Goal: Task Accomplishment & Management: Complete application form

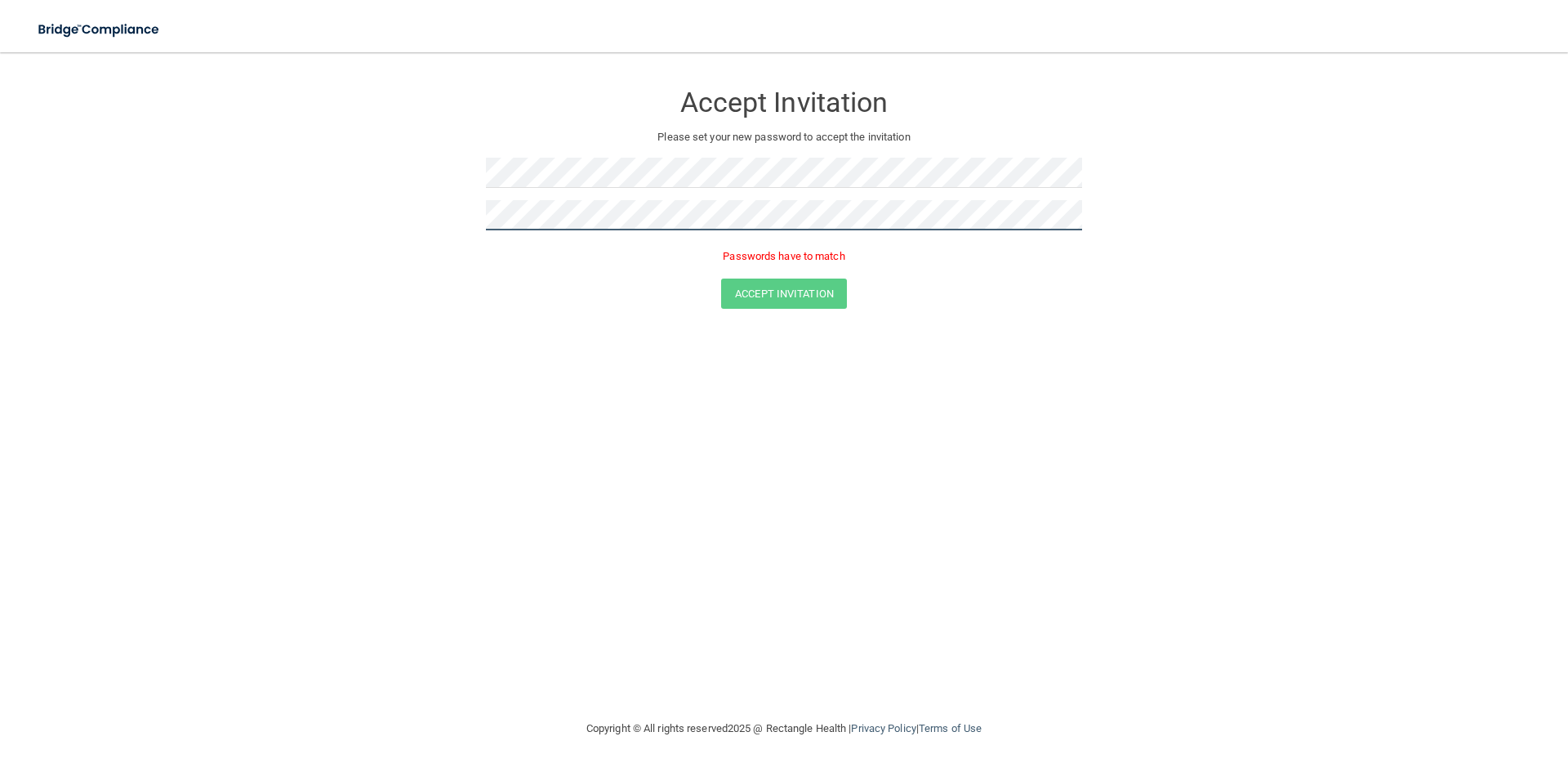
click at [722, 279] on button "Accept Invitation" at bounding box center [784, 294] width 126 height 30
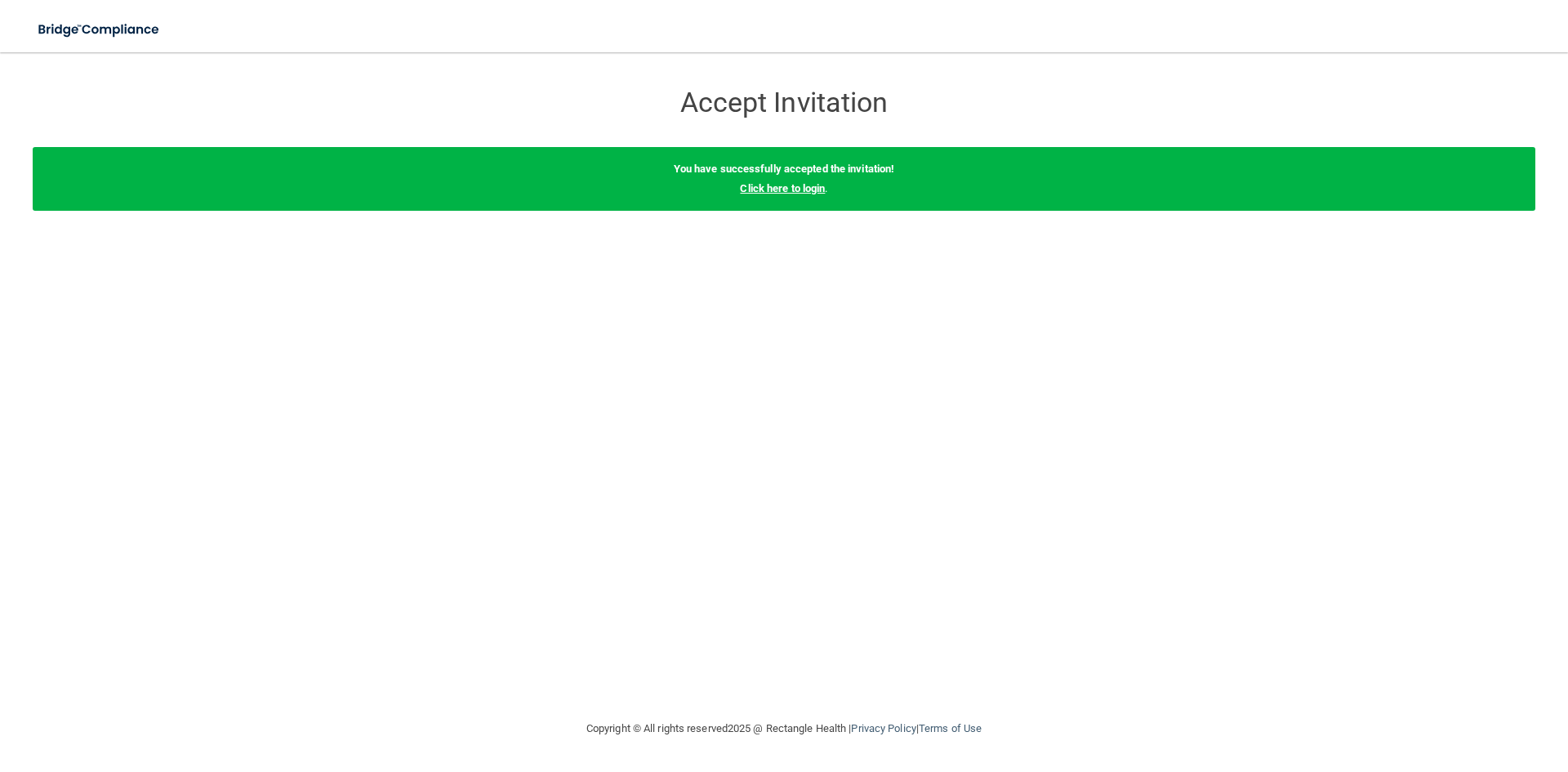
click at [825, 191] on link "Click here to login" at bounding box center [782, 188] width 85 height 12
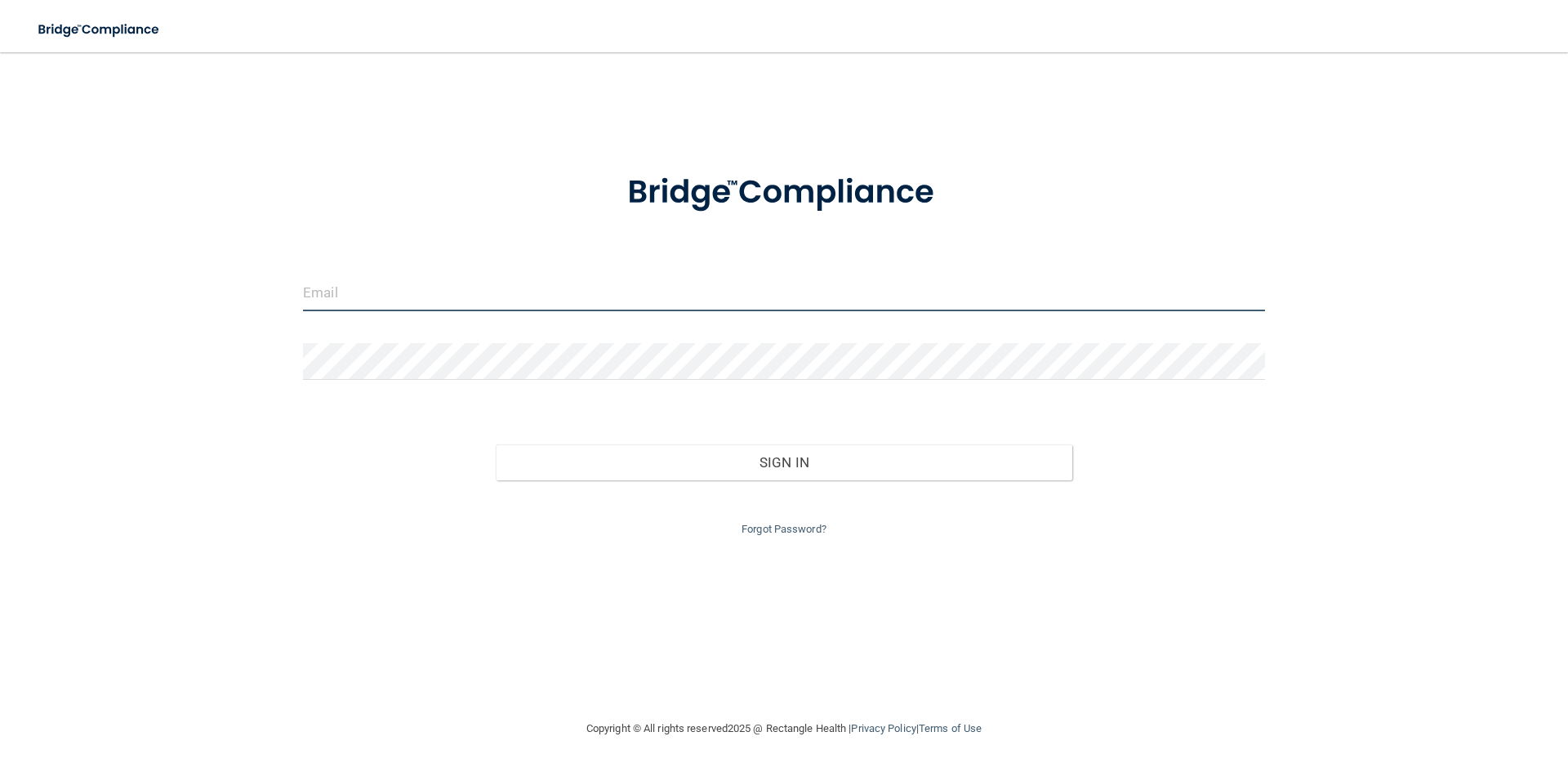
click at [485, 305] on input "email" at bounding box center [784, 293] width 962 height 37
type input "[EMAIL_ADDRESS][DOMAIN_NAME]"
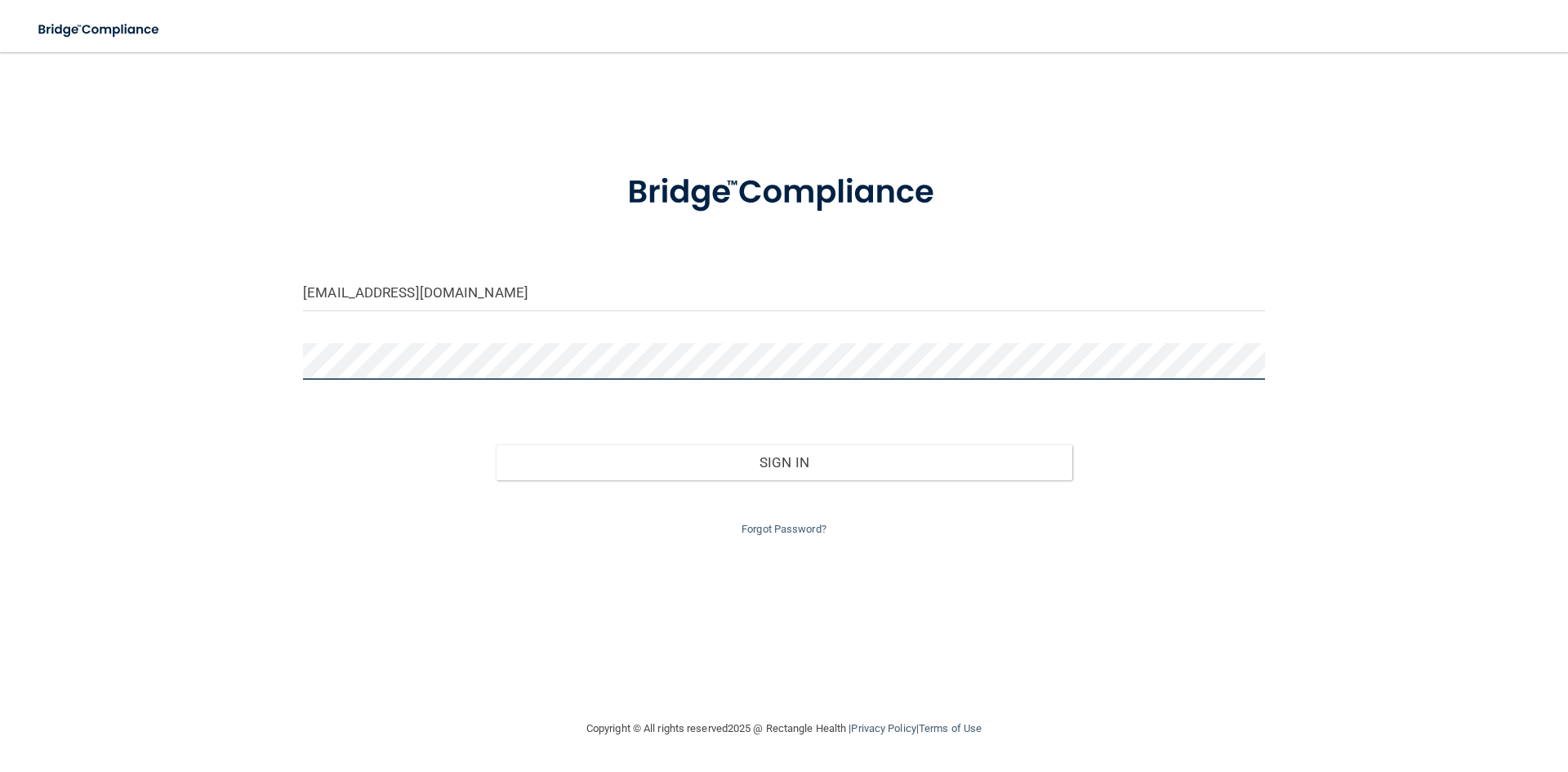
click at [496, 444] on button "Sign In" at bounding box center [784, 462] width 578 height 36
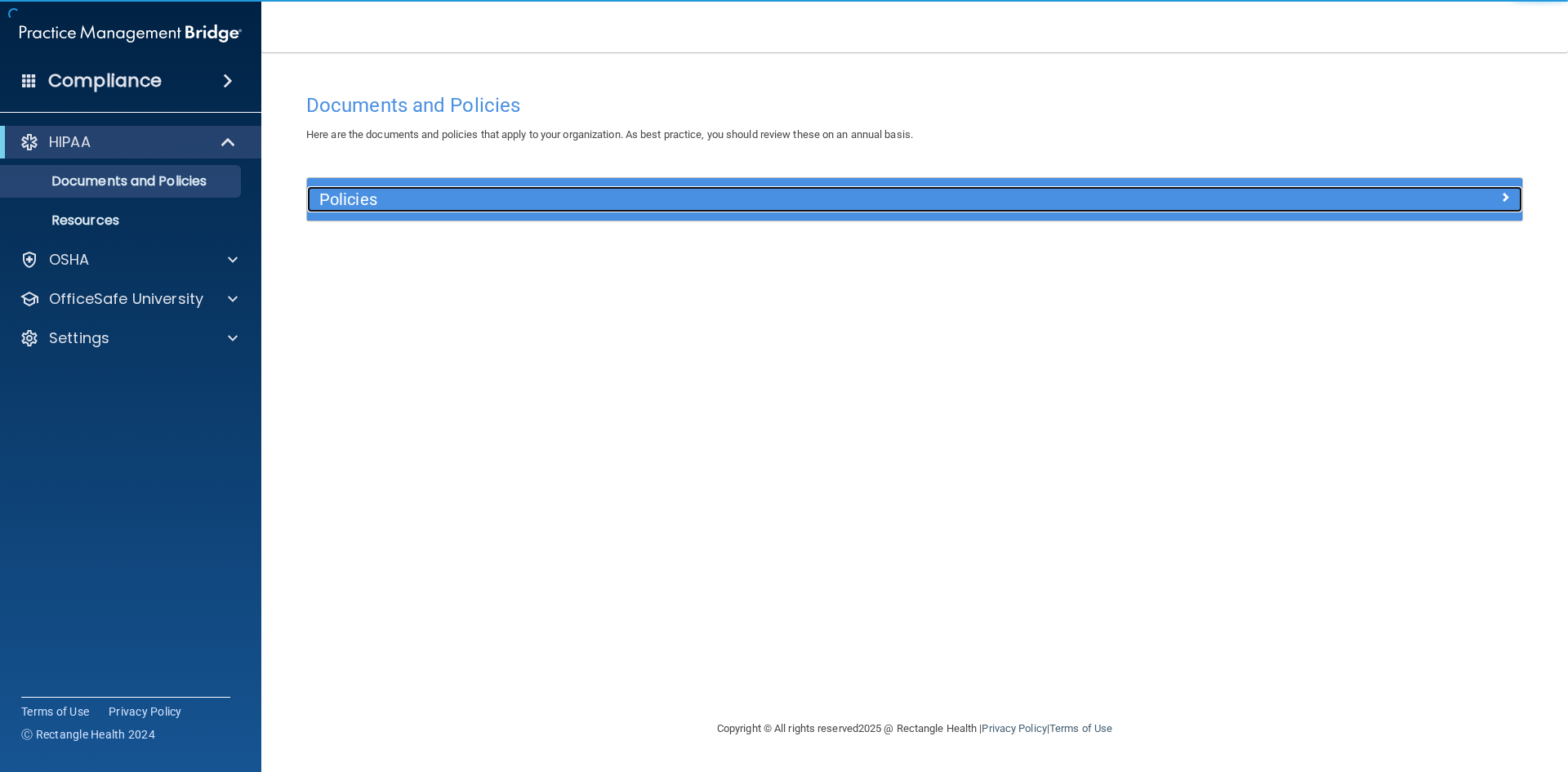
click at [389, 199] on h5 "Policies" at bounding box center [763, 200] width 887 height 18
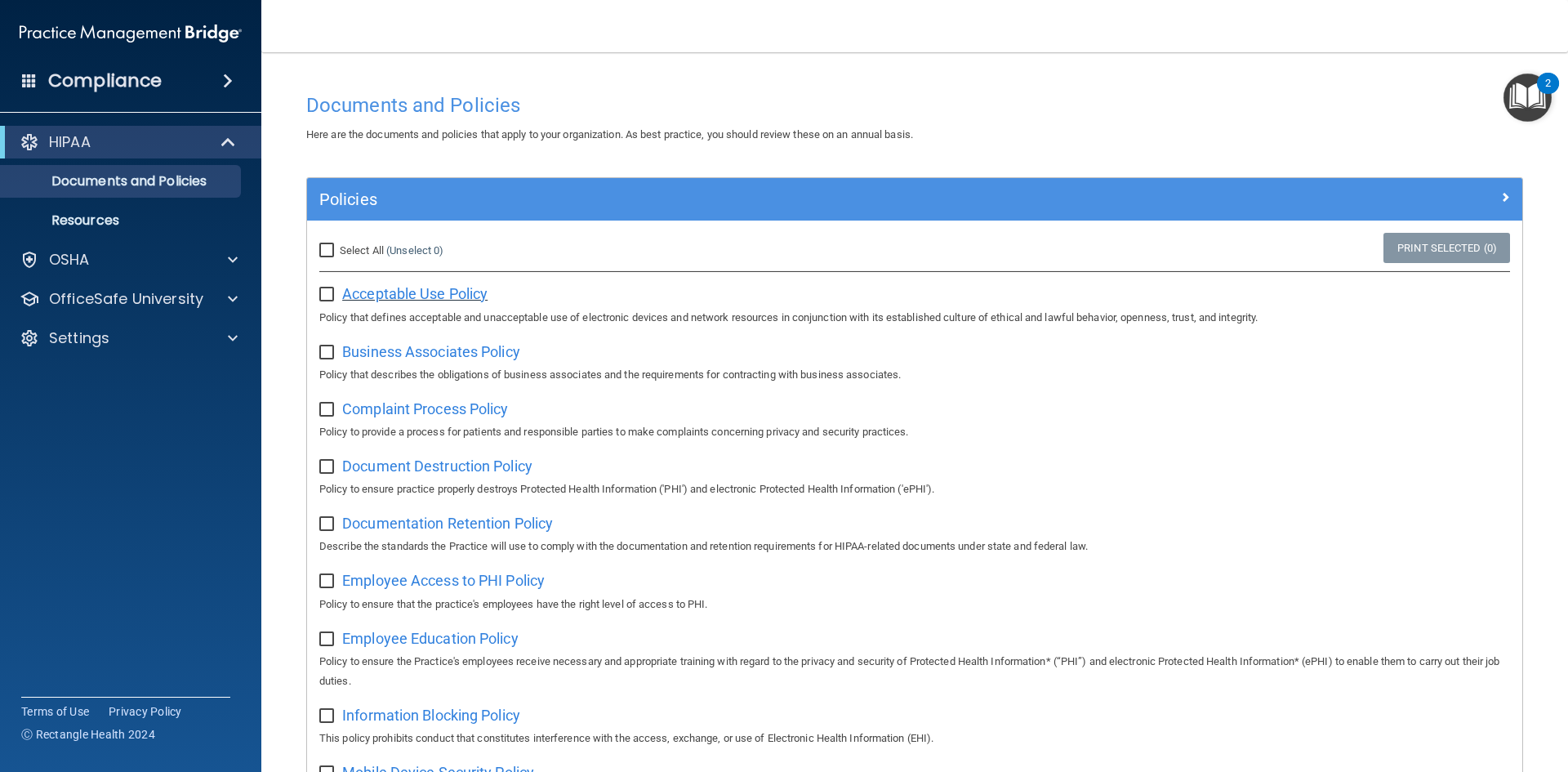
click at [434, 298] on span "Acceptable Use Policy" at bounding box center [415, 294] width 146 height 17
click at [333, 299] on input "checkbox" at bounding box center [328, 295] width 19 height 13
checkbox input "true"
click at [423, 355] on span "Business Associates Policy" at bounding box center [431, 352] width 178 height 17
click at [326, 352] on input "checkbox" at bounding box center [328, 353] width 19 height 13
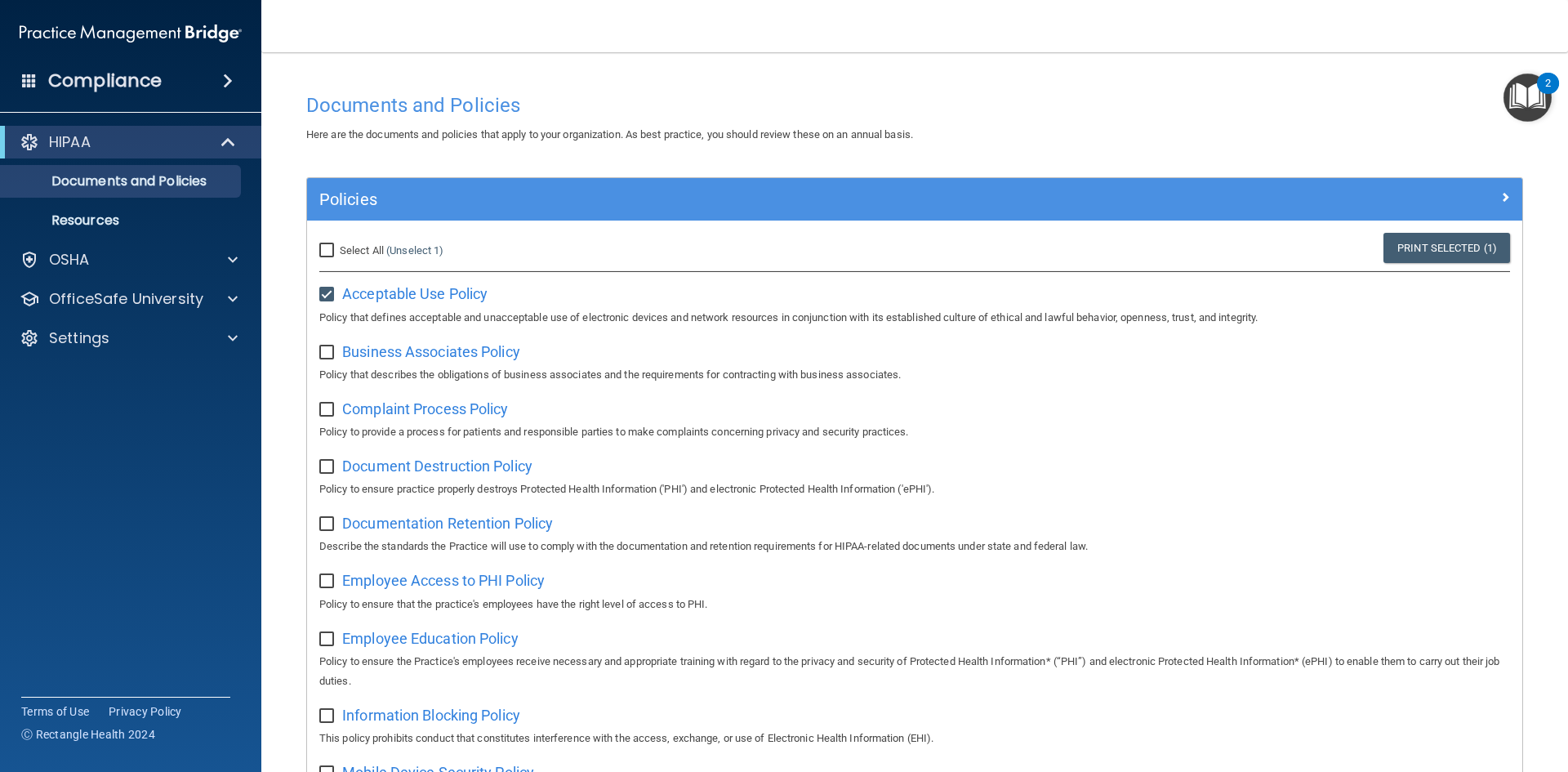
checkbox input "true"
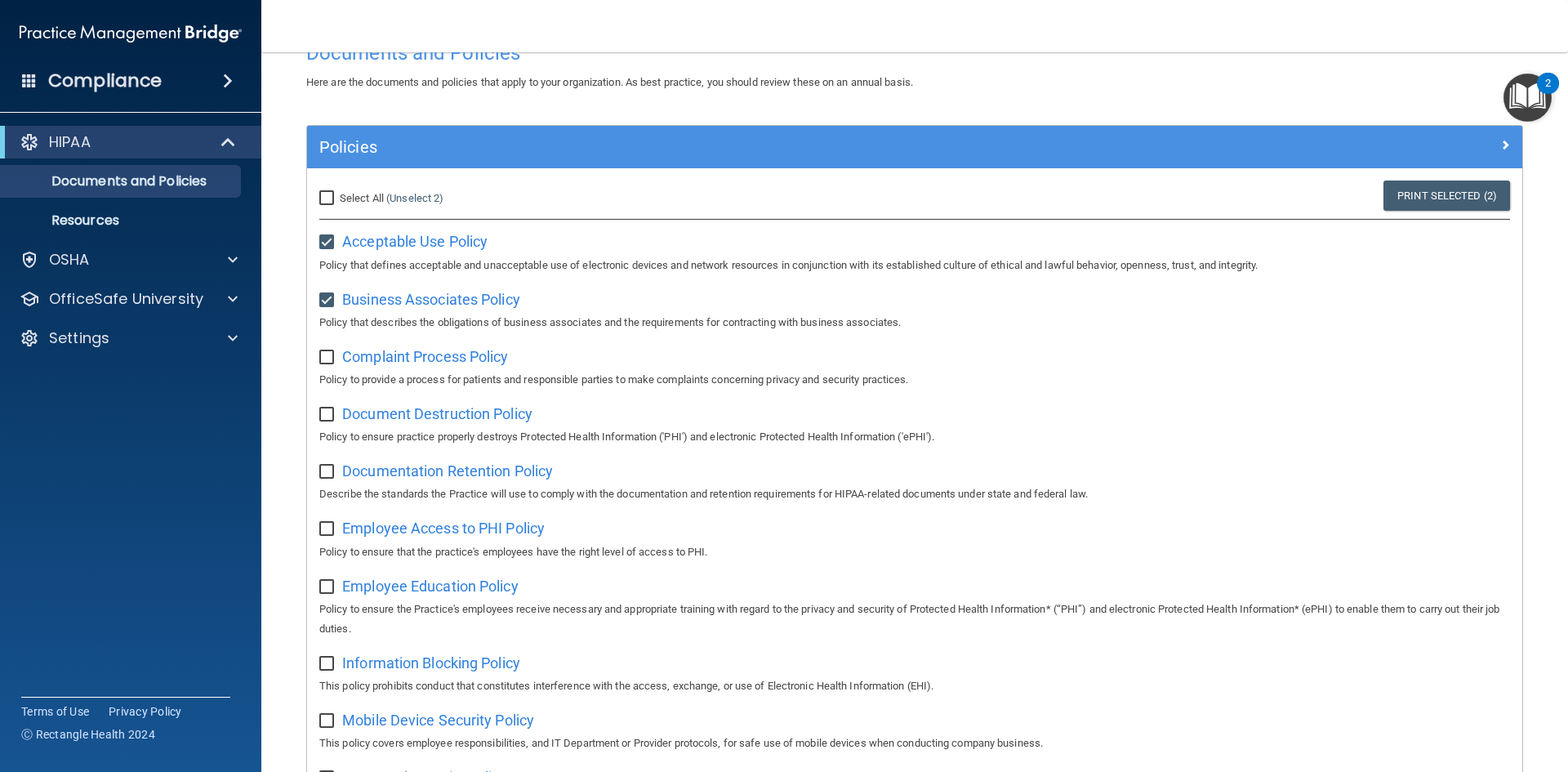
scroll to position [164, 0]
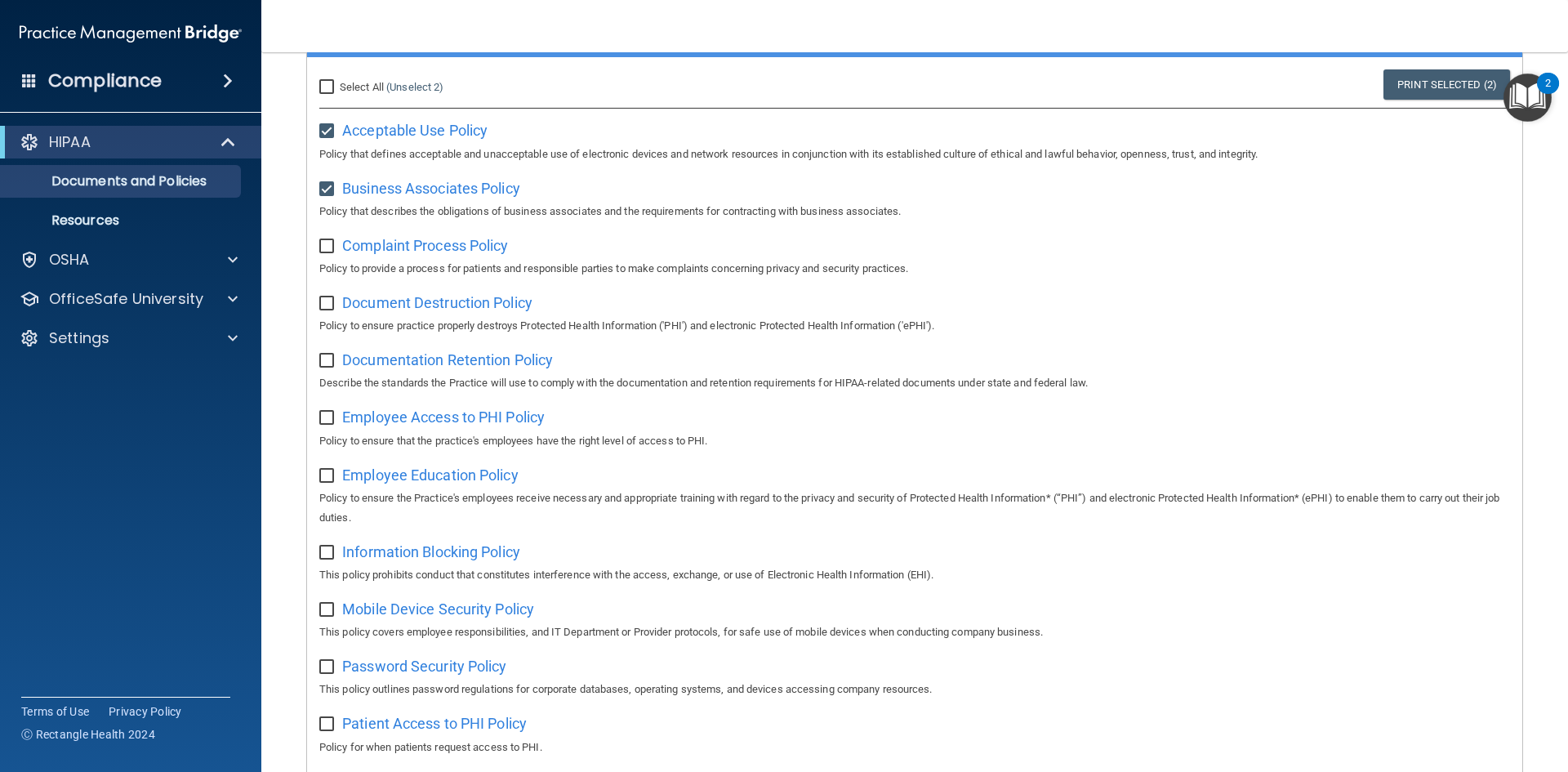
click at [464, 261] on p "Policy to provide a process for patients and responsible parties to make compla…" at bounding box center [914, 269] width 1191 height 20
click at [463, 246] on span "Complaint Process Policy" at bounding box center [425, 245] width 166 height 17
click at [334, 246] on input "checkbox" at bounding box center [328, 247] width 19 height 13
checkbox input "true"
click at [380, 299] on span "Document Destruction Policy" at bounding box center [437, 303] width 191 height 17
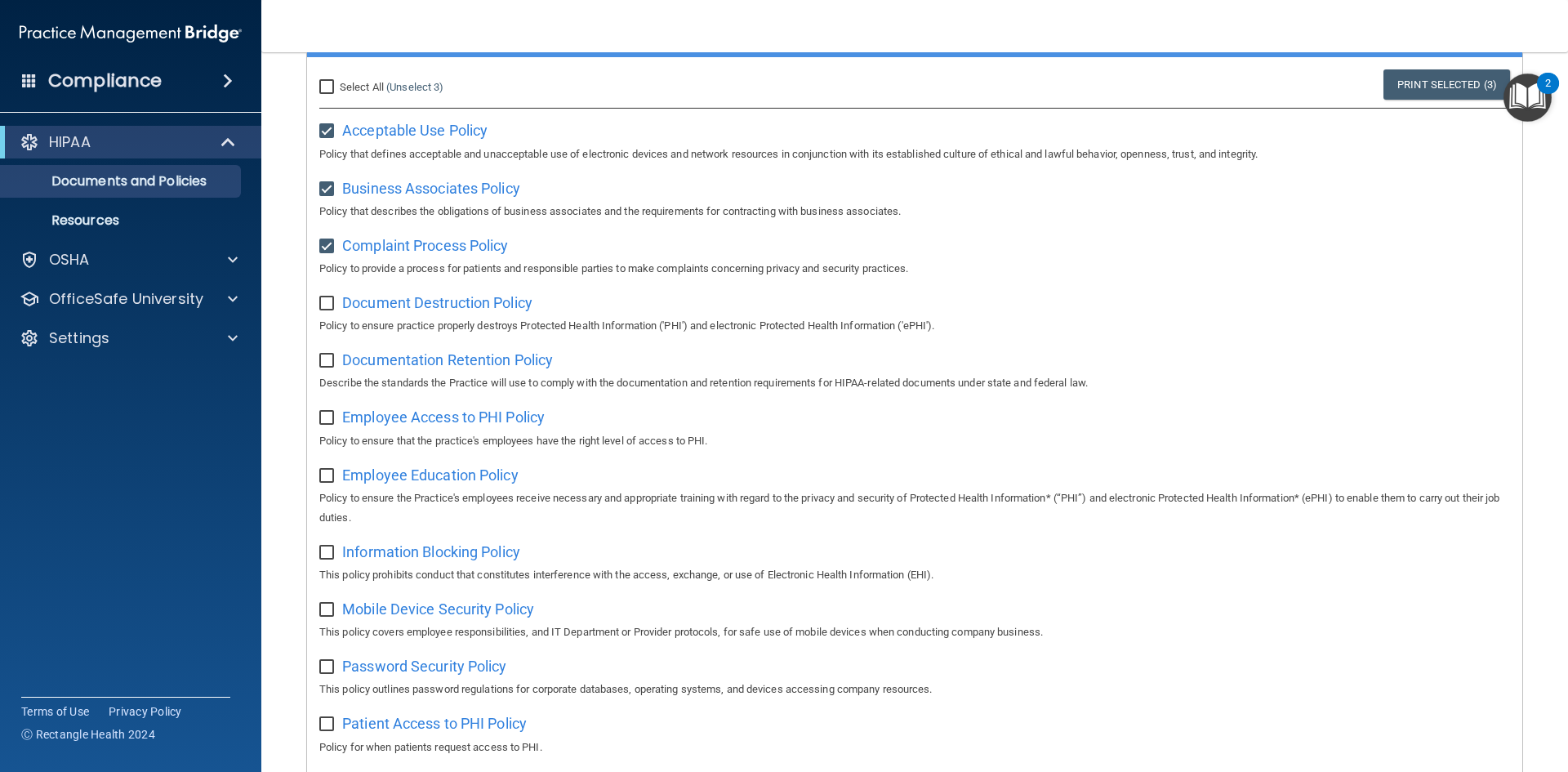
click at [320, 304] on input "checkbox" at bounding box center [328, 304] width 19 height 13
checkbox input "true"
click at [330, 364] on input "checkbox" at bounding box center [328, 361] width 19 height 13
checkbox input "true"
click at [366, 363] on span "Documentation Retention Policy" at bounding box center [447, 360] width 211 height 17
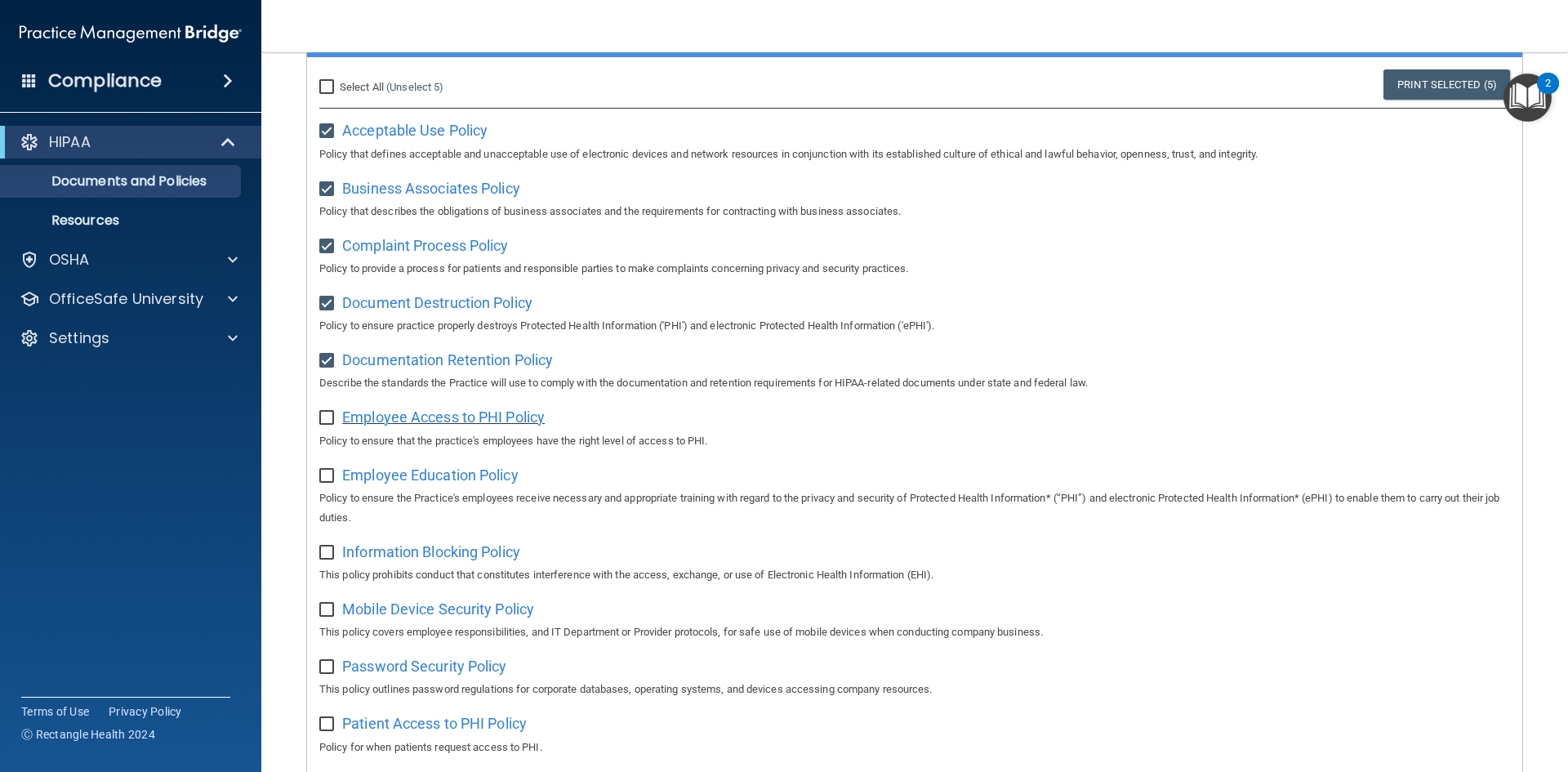
click at [477, 413] on span "Employee Access to PHI Policy" at bounding box center [443, 416] width 203 height 17
click at [326, 416] on input "checkbox" at bounding box center [328, 417] width 19 height 13
checkbox input "true"
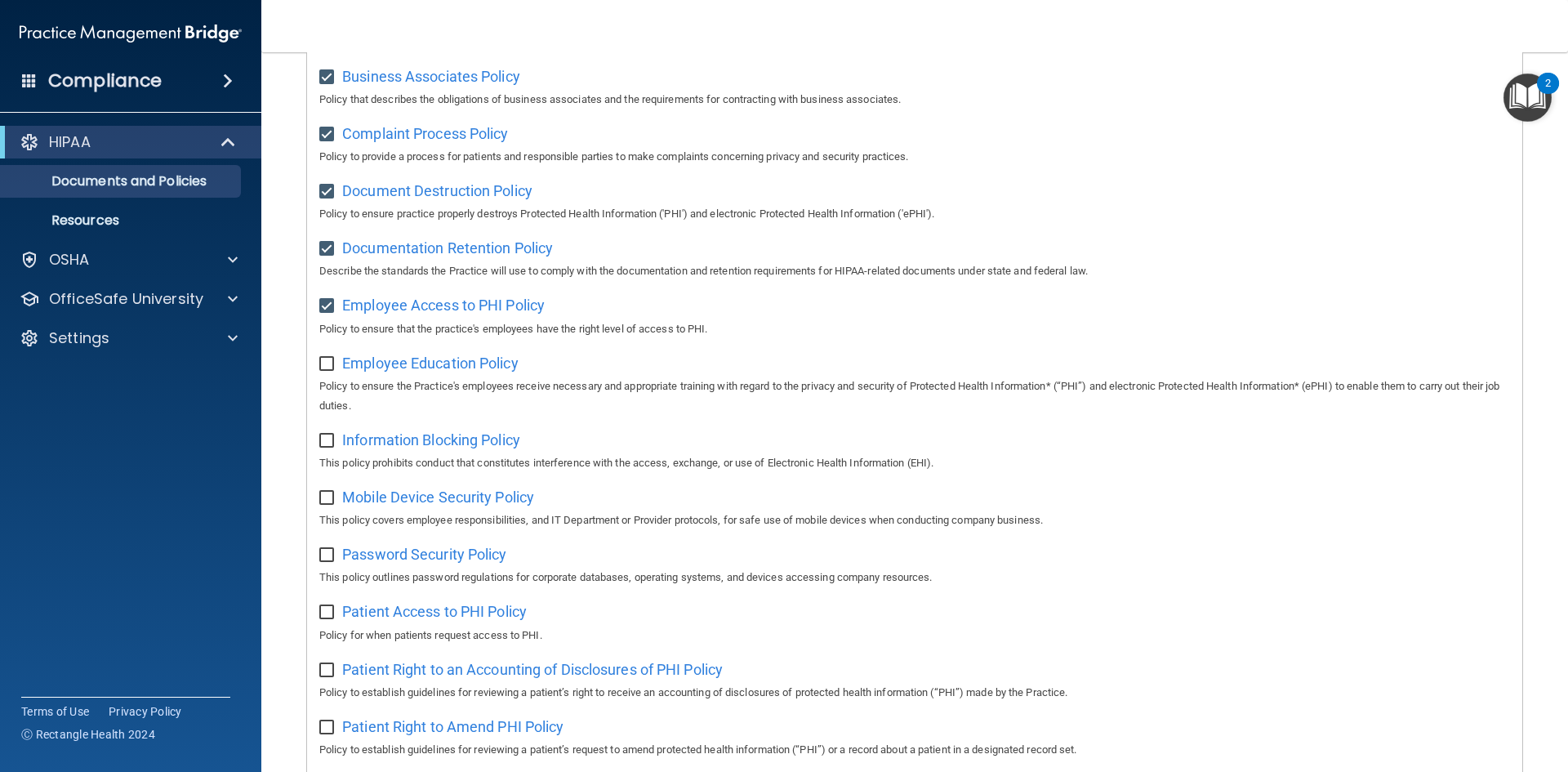
scroll to position [490, 0]
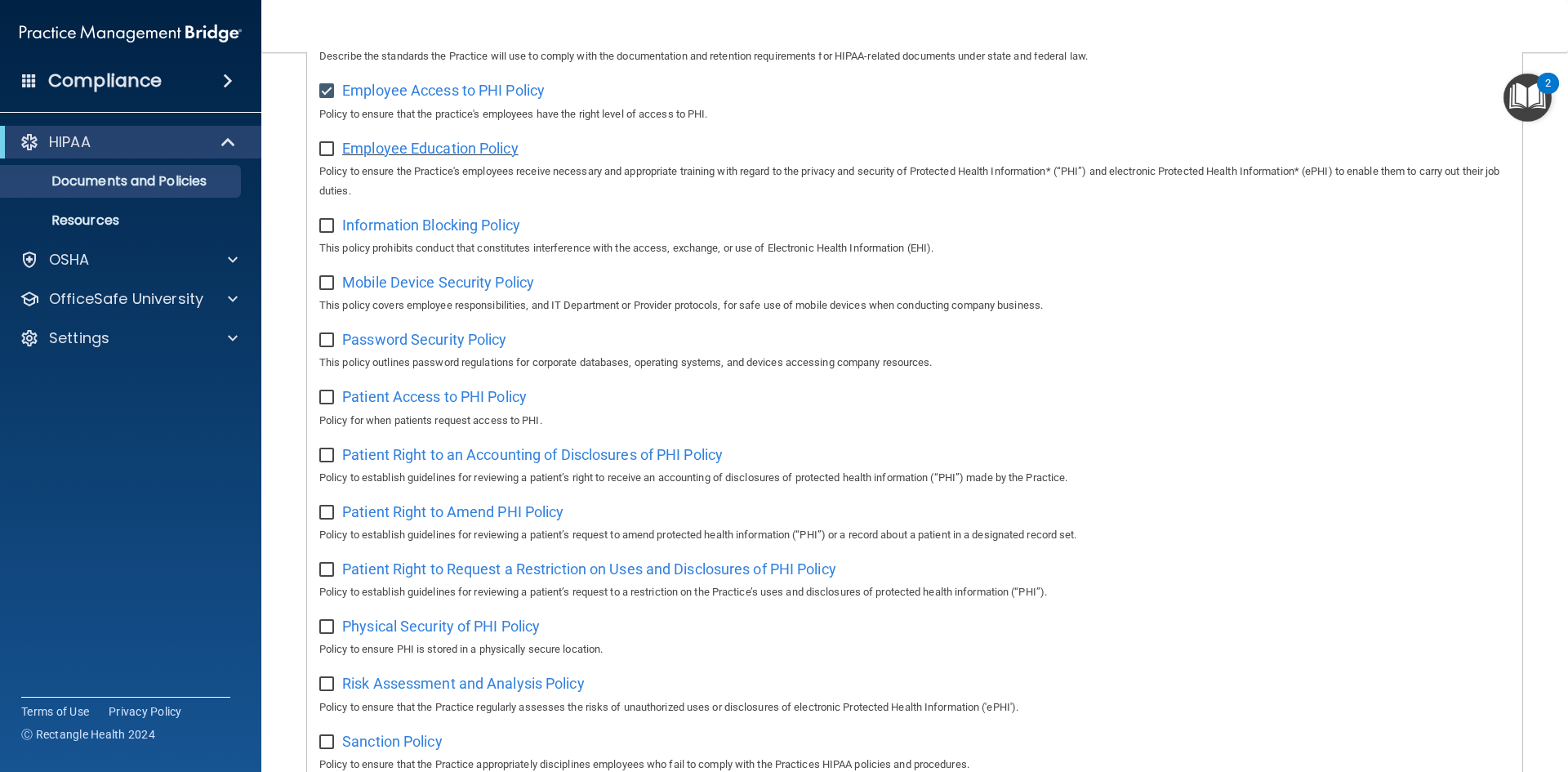
click at [446, 157] on span "Employee Education Policy" at bounding box center [430, 148] width 177 height 17
click at [330, 153] on input "checkbox" at bounding box center [328, 149] width 19 height 13
checkbox input "true"
click at [419, 234] on span "Information Blocking Policy" at bounding box center [431, 225] width 178 height 17
click at [329, 233] on input "checkbox" at bounding box center [328, 226] width 19 height 13
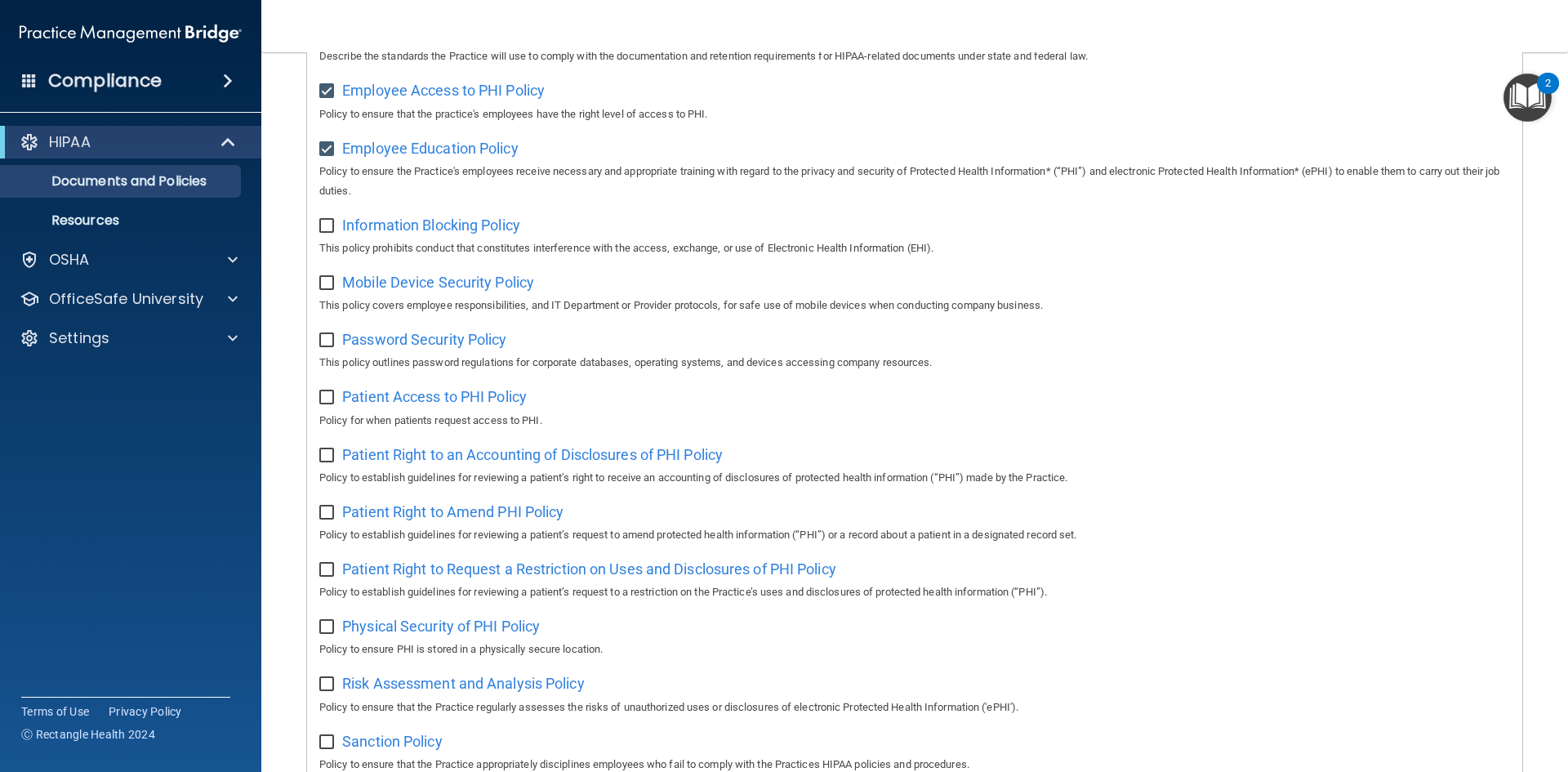
checkbox input "true"
click at [326, 291] on input "checkbox" at bounding box center [328, 283] width 19 height 13
checkbox input "true"
click at [326, 345] on input "checkbox" at bounding box center [328, 341] width 19 height 13
checkbox input "true"
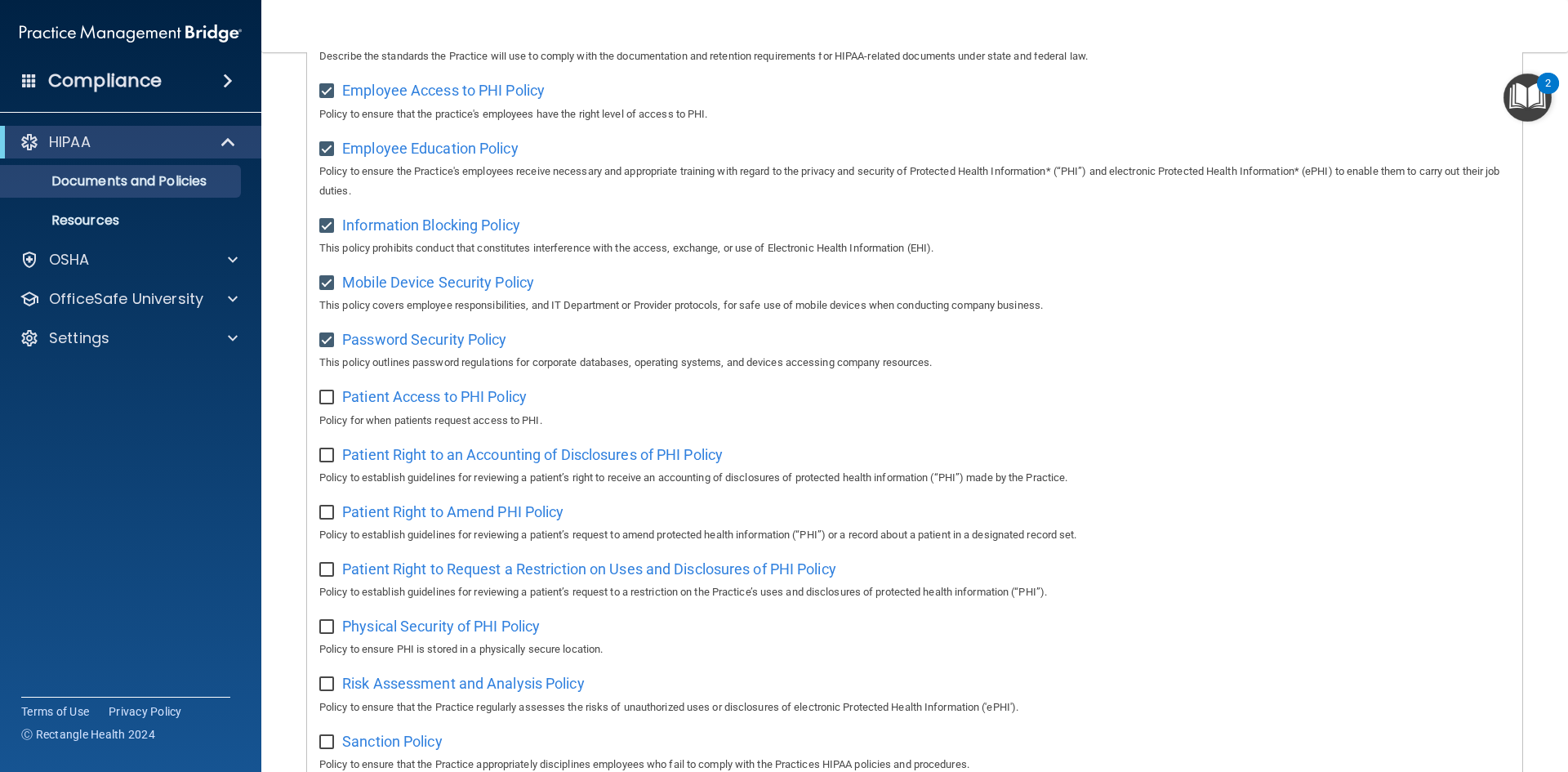
click at [321, 399] on input "checkbox" at bounding box center [328, 397] width 19 height 13
checkbox input "true"
click at [330, 462] on input "checkbox" at bounding box center [328, 455] width 19 height 13
checkbox input "true"
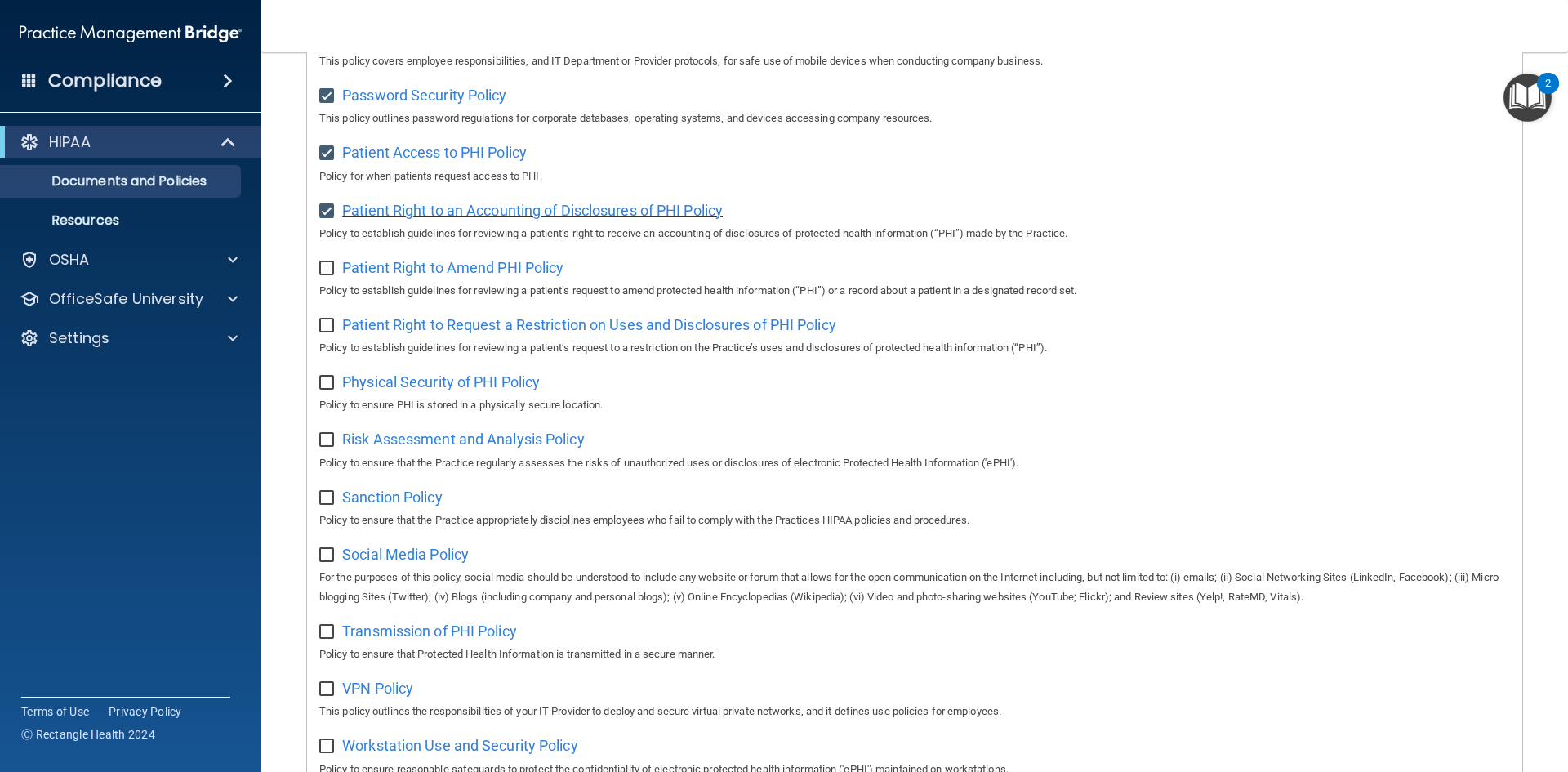
scroll to position [736, 0]
click at [326, 275] on input "checkbox" at bounding box center [328, 268] width 19 height 13
checkbox input "true"
click at [326, 332] on input "checkbox" at bounding box center [328, 325] width 19 height 13
checkbox input "true"
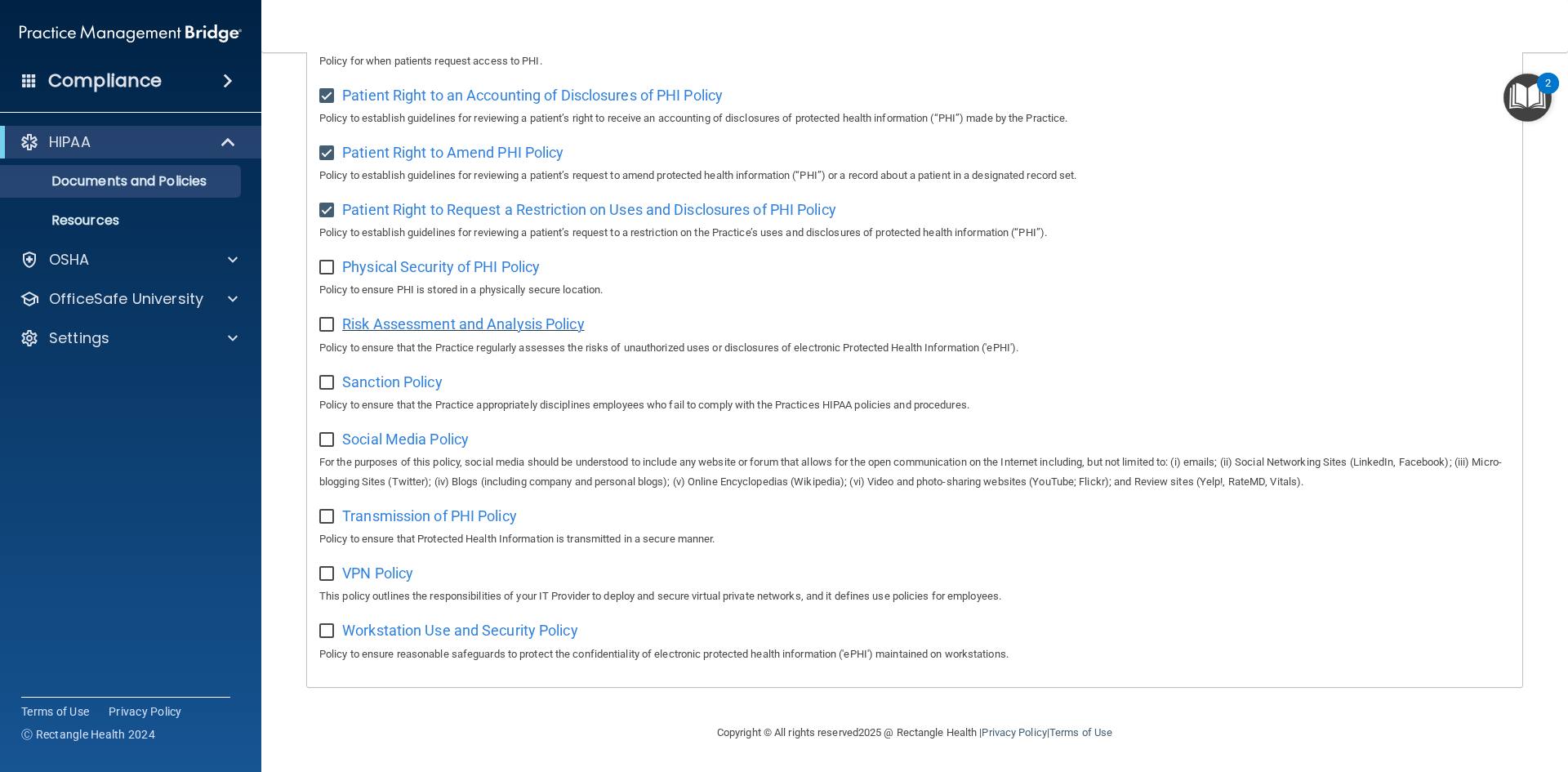
scroll to position [867, 0]
click at [465, 271] on div "Physical Security of PHI Policy Policy to ensure PHI is stored in a physically …" at bounding box center [914, 277] width 1191 height 47
click at [470, 260] on span "Physical Security of PHI Policy" at bounding box center [441, 267] width 198 height 17
click at [326, 262] on input "checkbox" at bounding box center [328, 268] width 19 height 13
checkbox input "true"
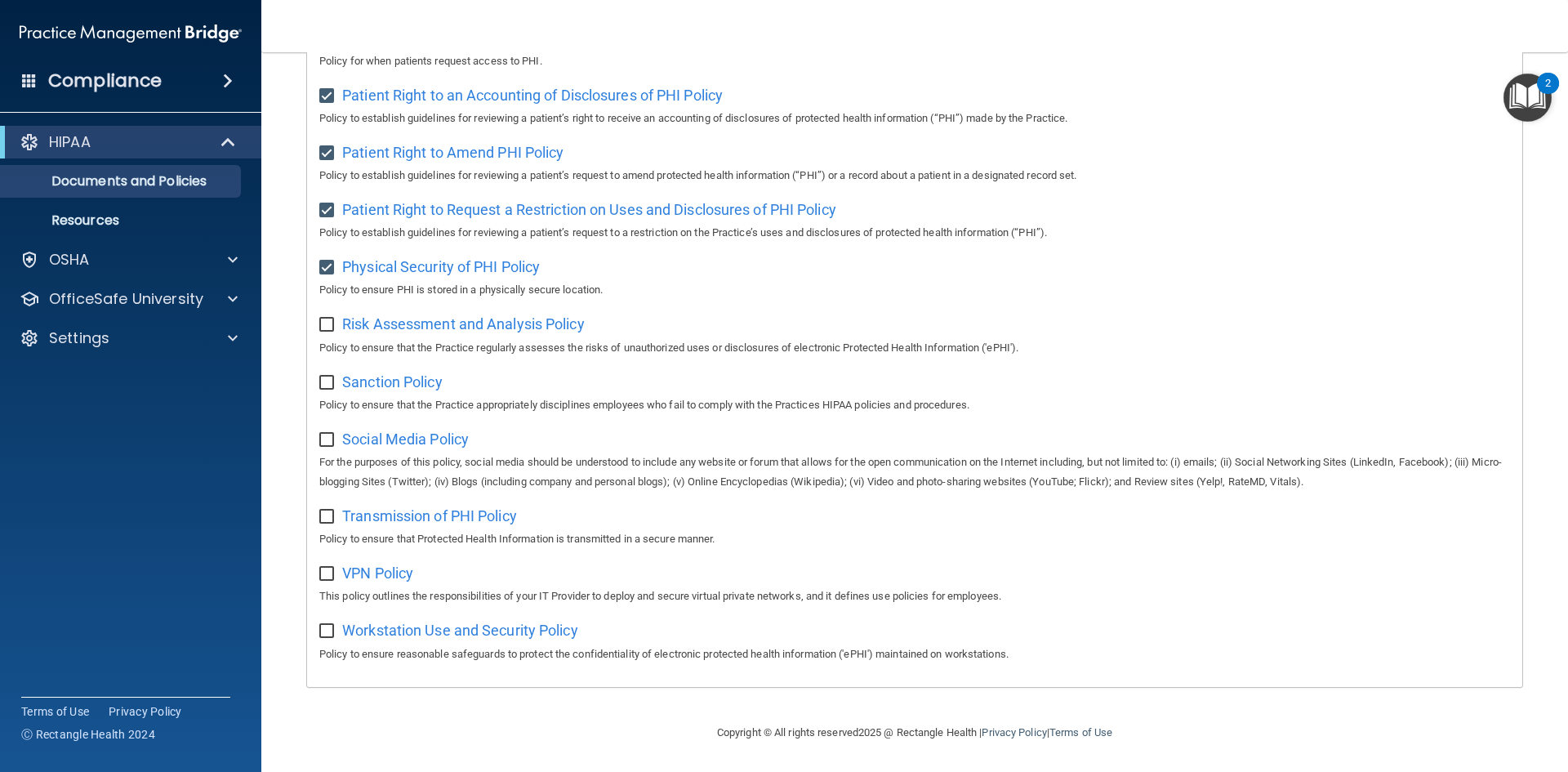
click at [324, 319] on input "checkbox" at bounding box center [328, 325] width 19 height 13
checkbox input "true"
click at [366, 376] on span "Sanction Policy" at bounding box center [392, 382] width 101 height 17
click at [324, 381] on input "checkbox" at bounding box center [328, 383] width 19 height 13
checkbox input "true"
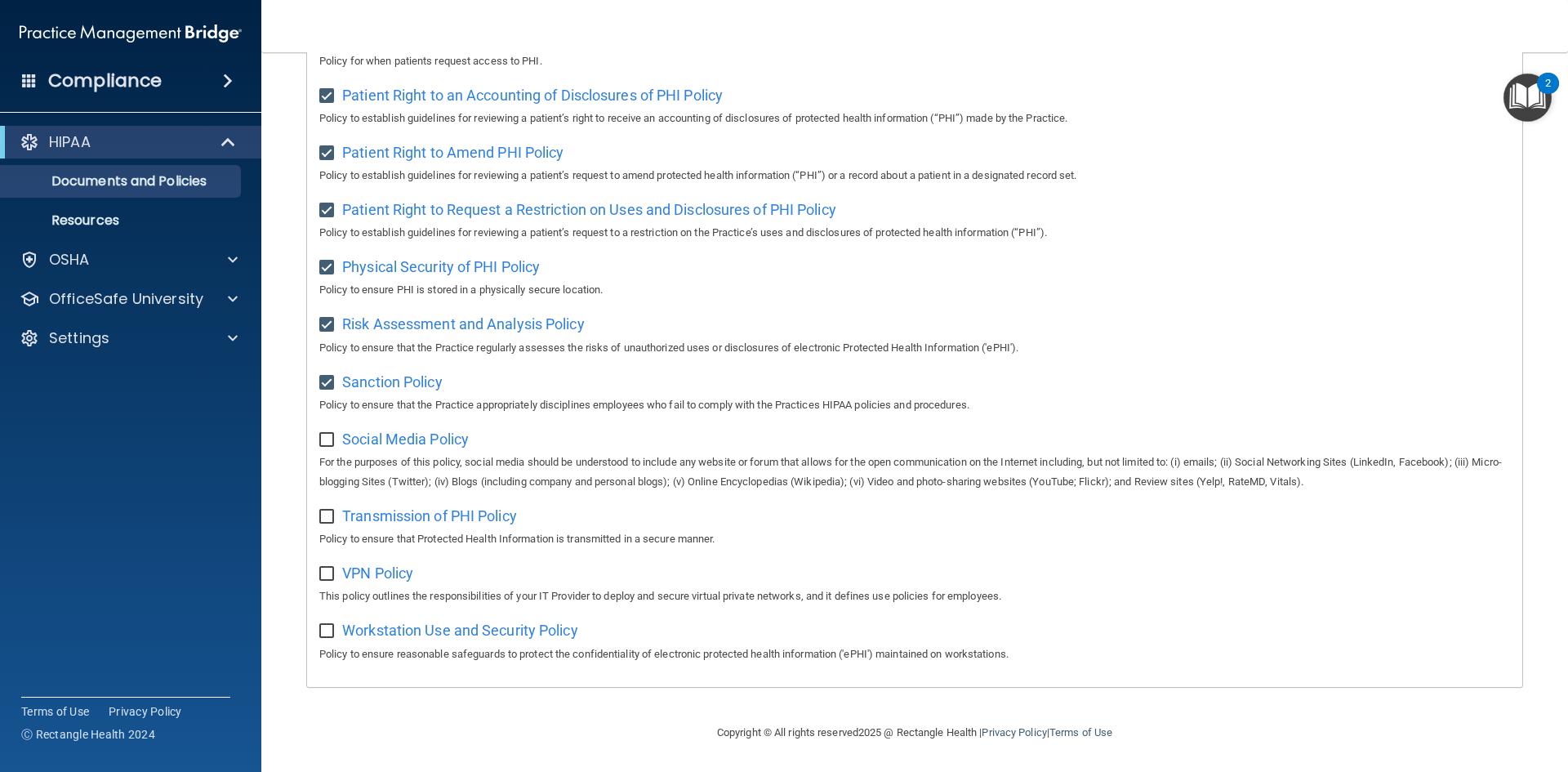
click at [321, 436] on input "checkbox" at bounding box center [328, 440] width 19 height 13
checkbox input "true"
click at [324, 517] on input "checkbox" at bounding box center [328, 516] width 19 height 13
checkbox input "true"
click at [331, 571] on input "checkbox" at bounding box center [328, 574] width 19 height 13
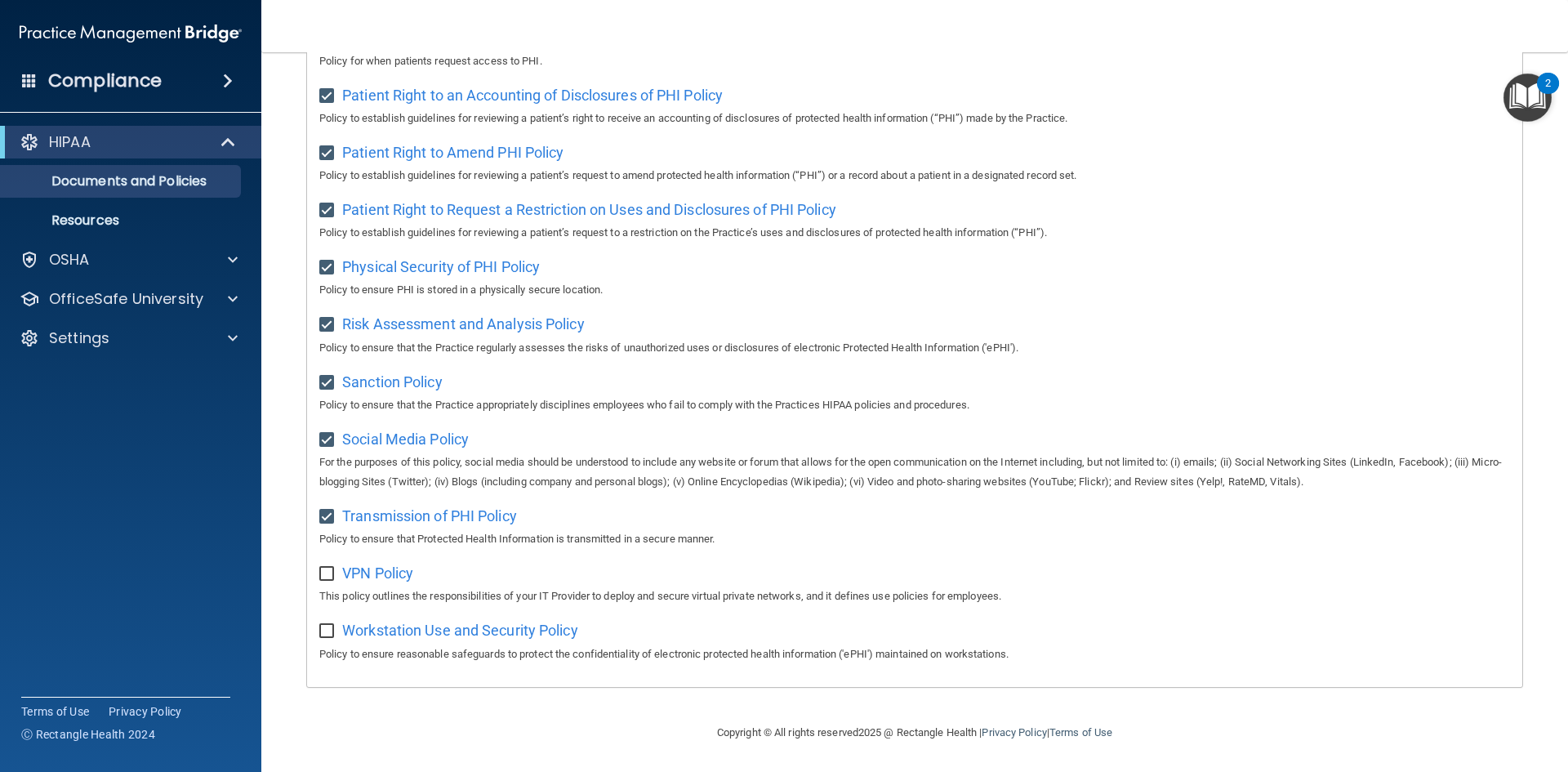
checkbox input "true"
click at [465, 631] on span "Workstation Use and Security Policy" at bounding box center [460, 630] width 237 height 17
click at [326, 626] on input "checkbox" at bounding box center [328, 631] width 19 height 13
checkbox input "true"
click at [240, 294] on div at bounding box center [230, 300] width 41 height 20
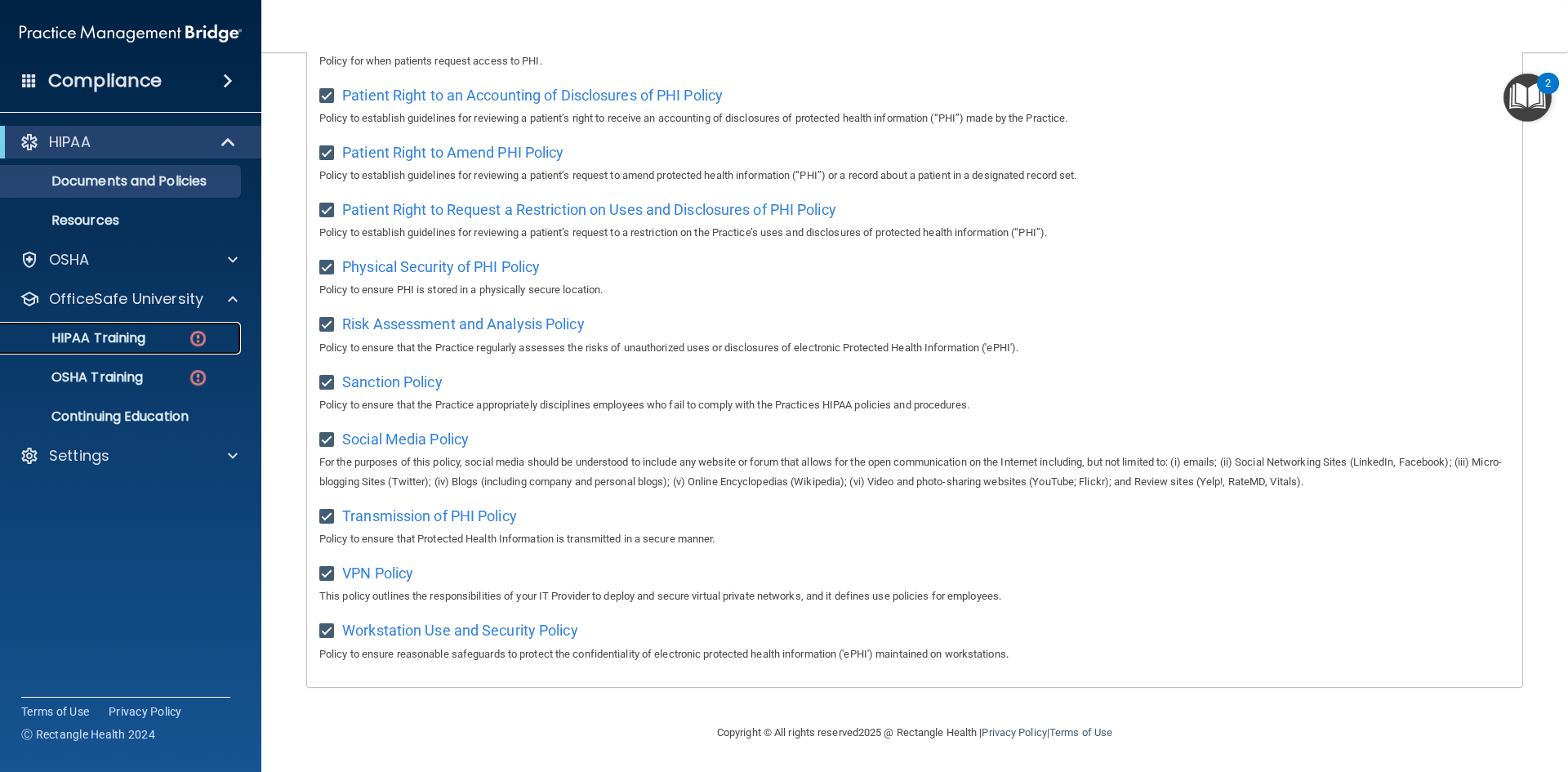
click at [182, 331] on div "HIPAA Training" at bounding box center [122, 339] width 223 height 16
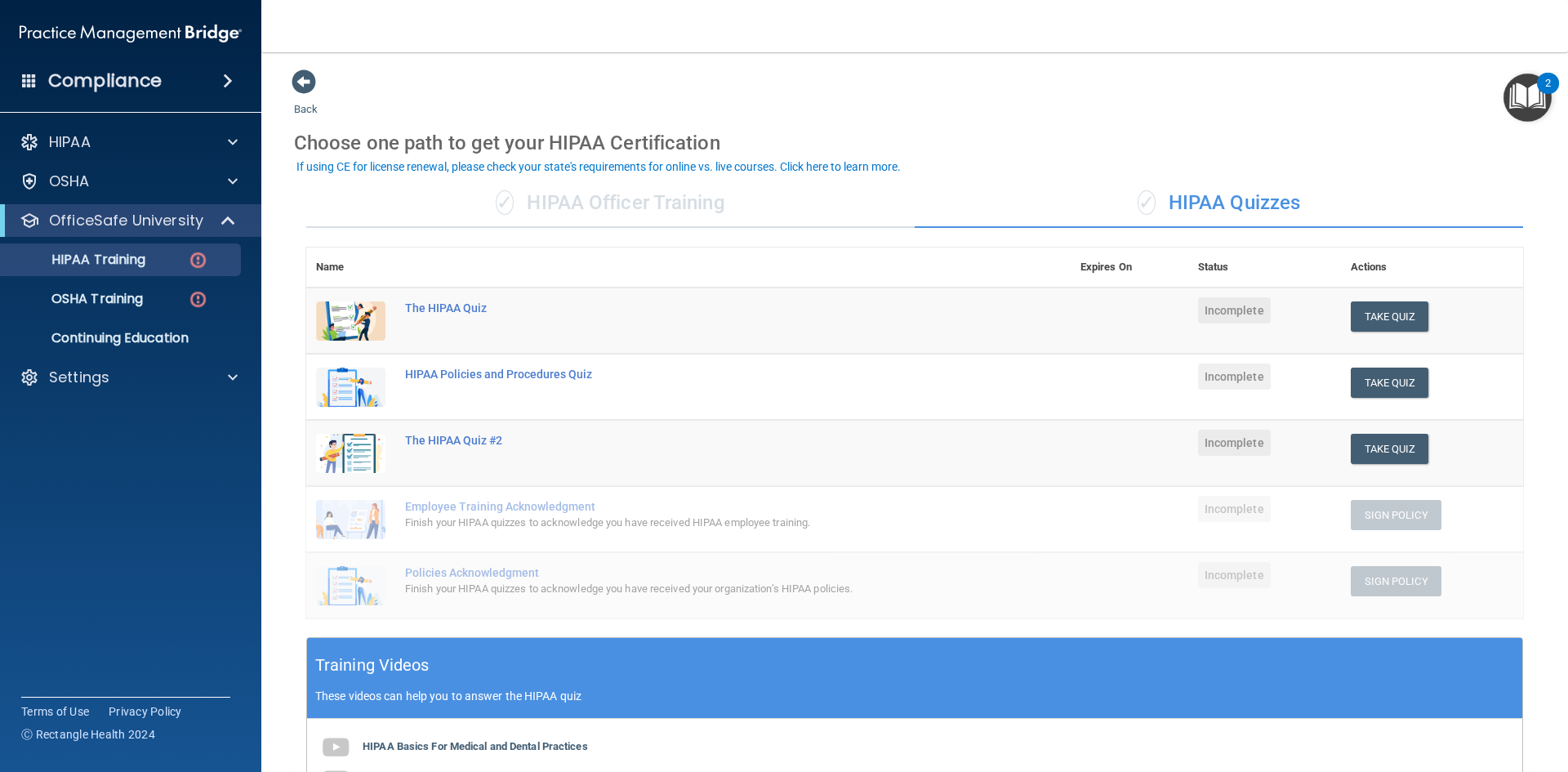
click at [689, 202] on div "✓ HIPAA Officer Training" at bounding box center [611, 203] width 609 height 49
